Goal: Task Accomplishment & Management: Complete application form

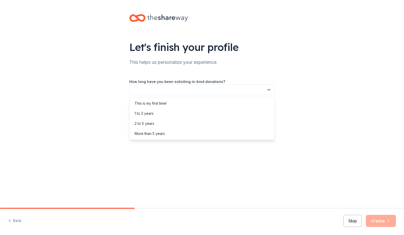
click at [270, 90] on icon "button" at bounding box center [268, 89] width 5 height 5
click at [146, 104] on div "This is my first time!" at bounding box center [151, 103] width 32 height 6
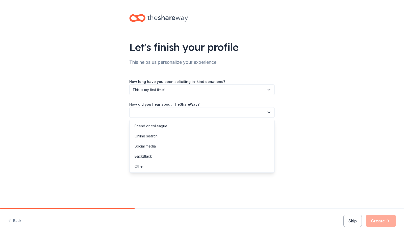
click at [268, 114] on icon "button" at bounding box center [268, 112] width 5 height 5
click at [157, 146] on div "Social media" at bounding box center [202, 146] width 143 height 10
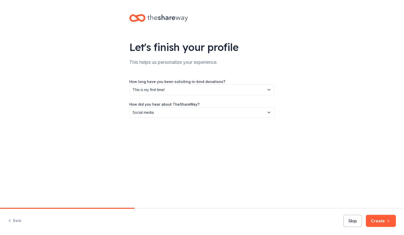
drag, startPoint x: 378, startPoint y: 222, endPoint x: 258, endPoint y: 163, distance: 133.7
drag, startPoint x: 258, startPoint y: 163, endPoint x: 206, endPoint y: 179, distance: 55.0
click at [206, 179] on div "Let's finish your profile This helps us personalize your experience. How long h…" at bounding box center [202, 104] width 404 height 208
click at [386, 221] on icon "button" at bounding box center [388, 221] width 5 height 5
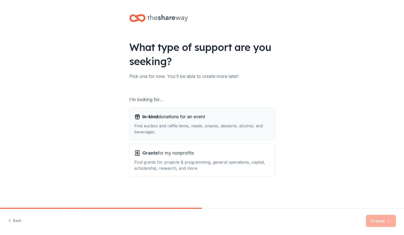
click at [161, 119] on span "In-kind donations for an event" at bounding box center [173, 117] width 63 height 8
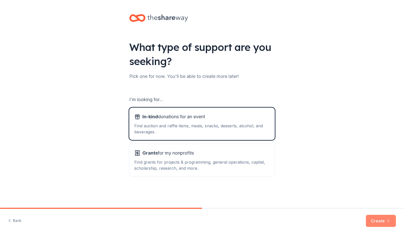
click at [380, 219] on button "Create" at bounding box center [381, 221] width 30 height 12
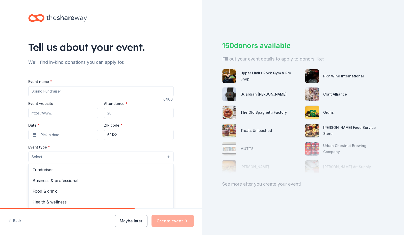
click at [167, 157] on button "Select" at bounding box center [100, 157] width 145 height 11
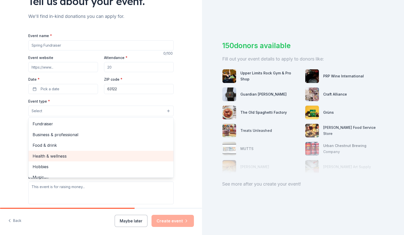
click at [64, 157] on span "Health & wellness" at bounding box center [101, 156] width 137 height 7
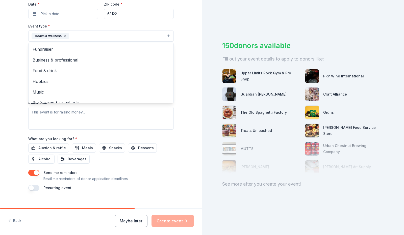
scroll to position [127, 0]
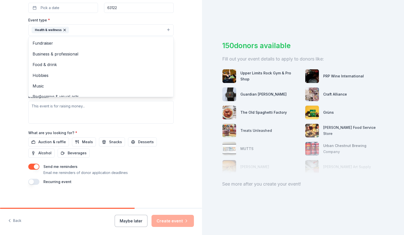
click at [78, 143] on div "Event name * 0 /100 Event website Attendance * Date * Pick a date ZIP code * 63…" at bounding box center [100, 68] width 145 height 234
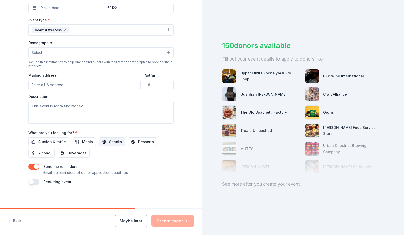
click at [103, 143] on button "Snacks" at bounding box center [112, 142] width 26 height 9
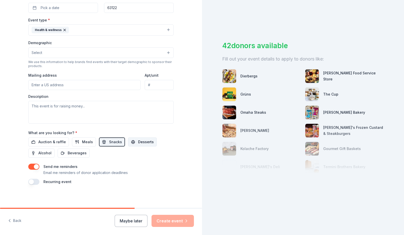
click at [138, 143] on span "Desserts" at bounding box center [146, 142] width 16 height 6
click at [73, 141] on button "Meals" at bounding box center [84, 142] width 24 height 9
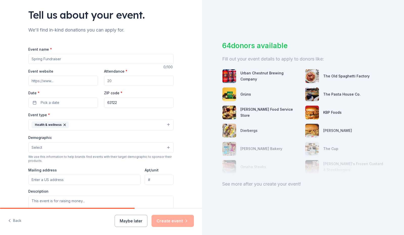
scroll to position [35, 0]
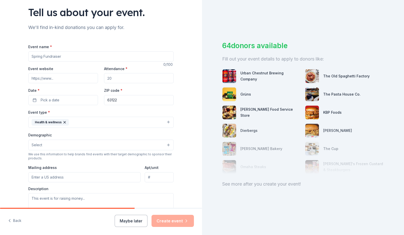
click at [227, 132] on div at bounding box center [303, 149] width 162 height 50
click at [312, 129] on div at bounding box center [303, 149] width 162 height 50
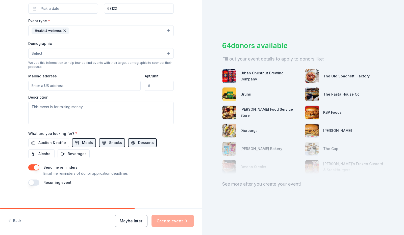
scroll to position [127, 0]
